Goal: Navigation & Orientation: Find specific page/section

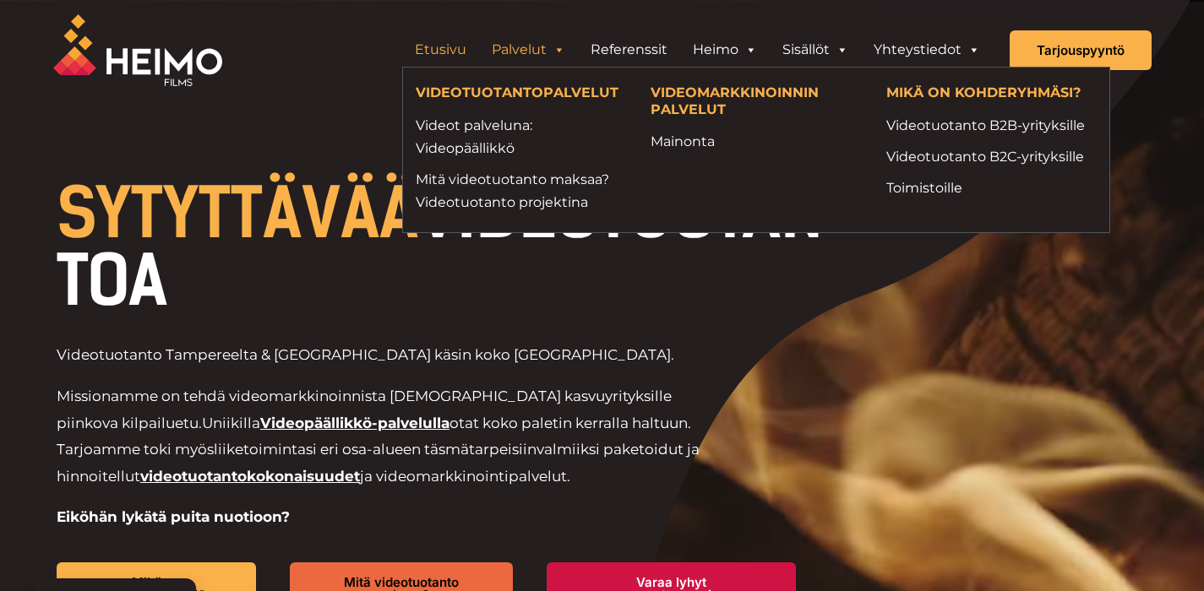
click at [536, 46] on link "Palvelut" at bounding box center [528, 50] width 99 height 34
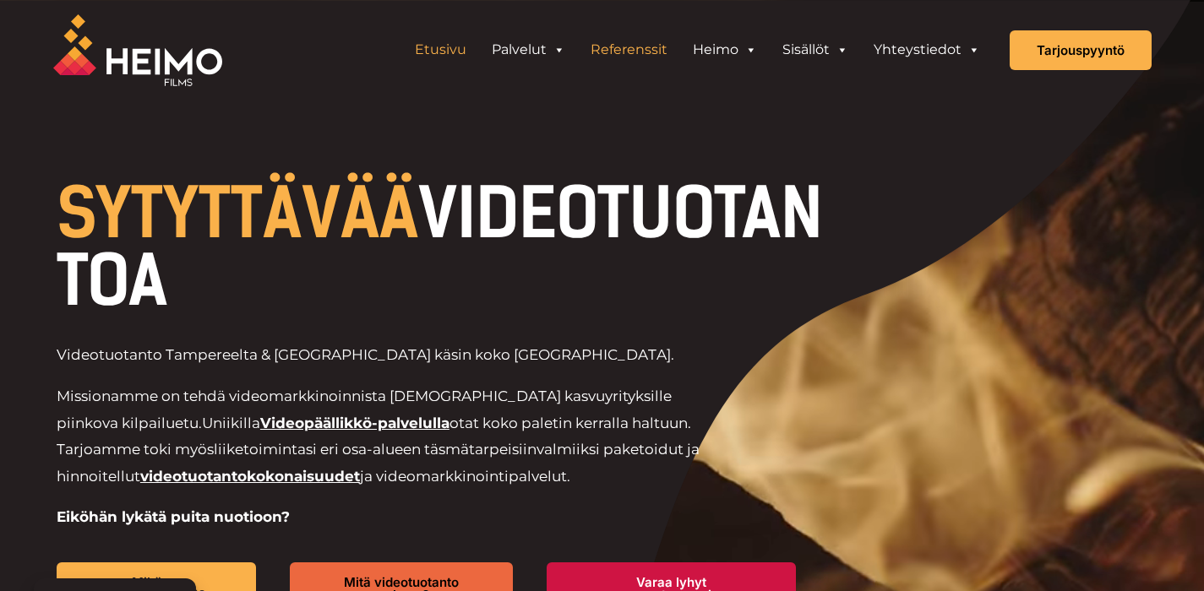
click at [651, 45] on link "Referenssit" at bounding box center [629, 50] width 102 height 34
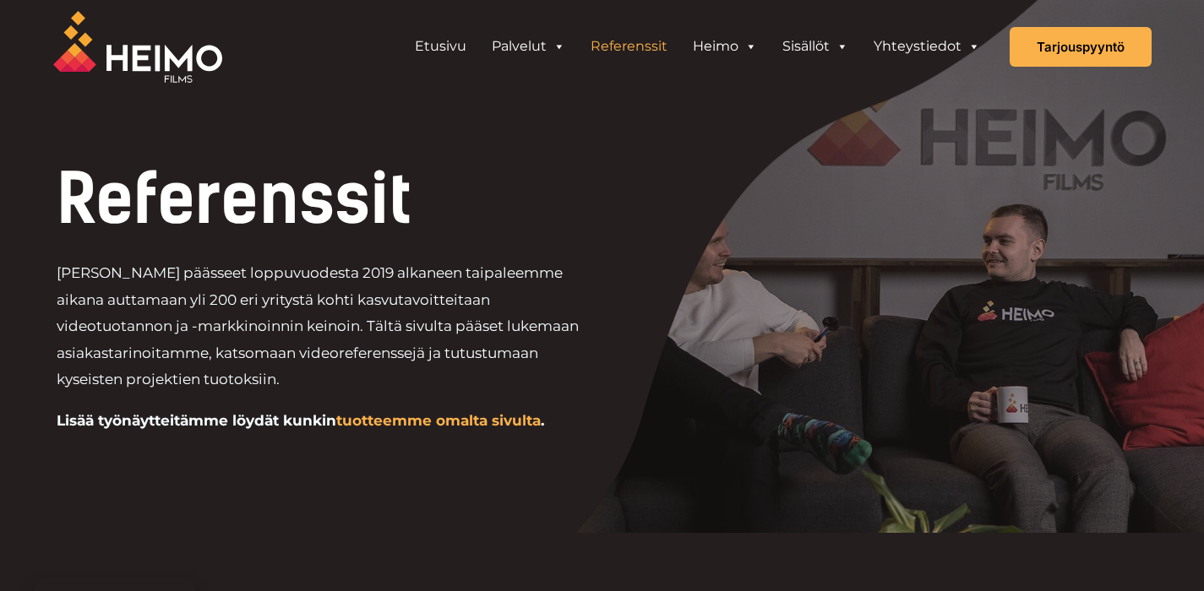
scroll to position [10, 0]
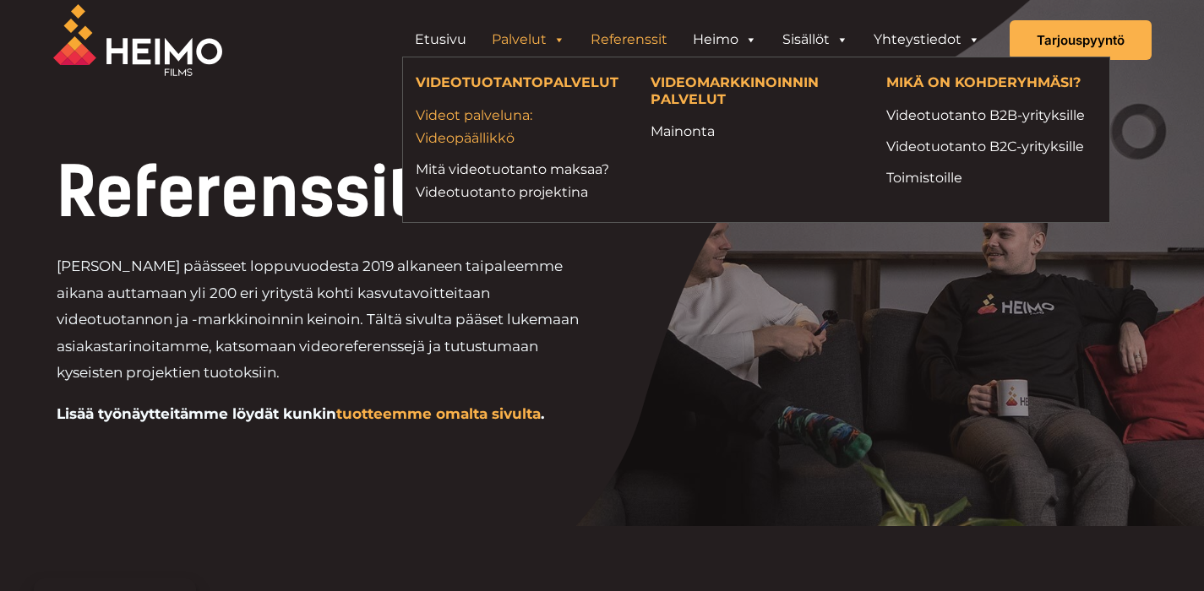
click at [488, 142] on link "Videot palveluna: Videopäällikkö" at bounding box center [521, 127] width 210 height 46
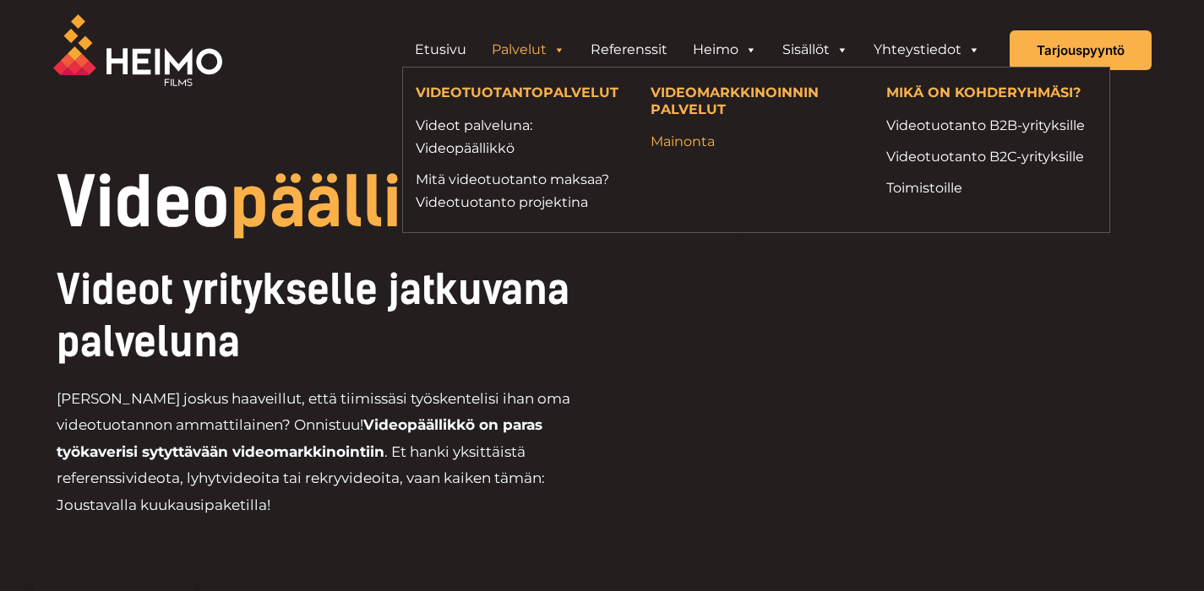
click at [694, 144] on link "Mainonta" at bounding box center [756, 141] width 210 height 23
